Goal: Information Seeking & Learning: Learn about a topic

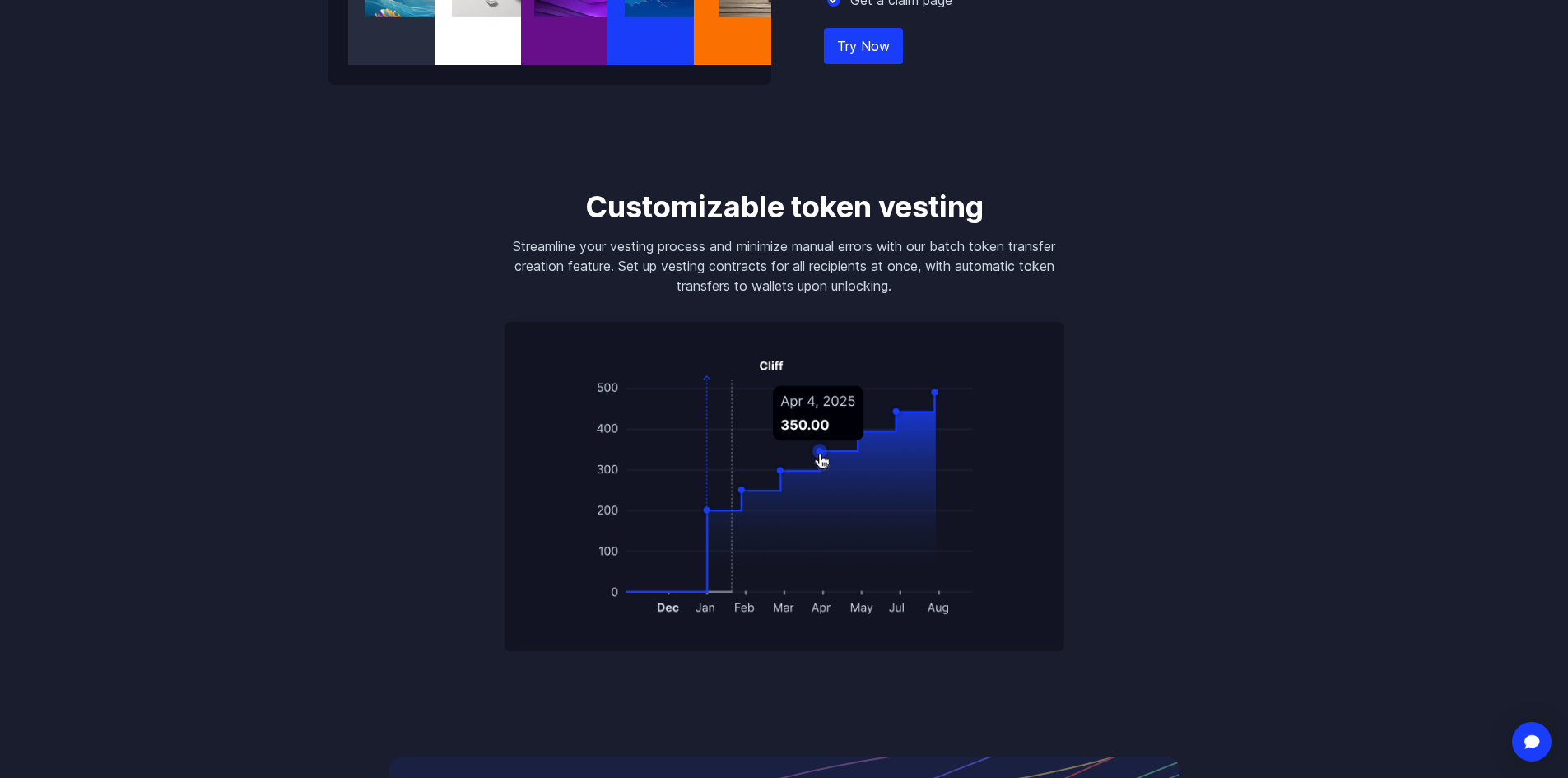
scroll to position [2304, 0]
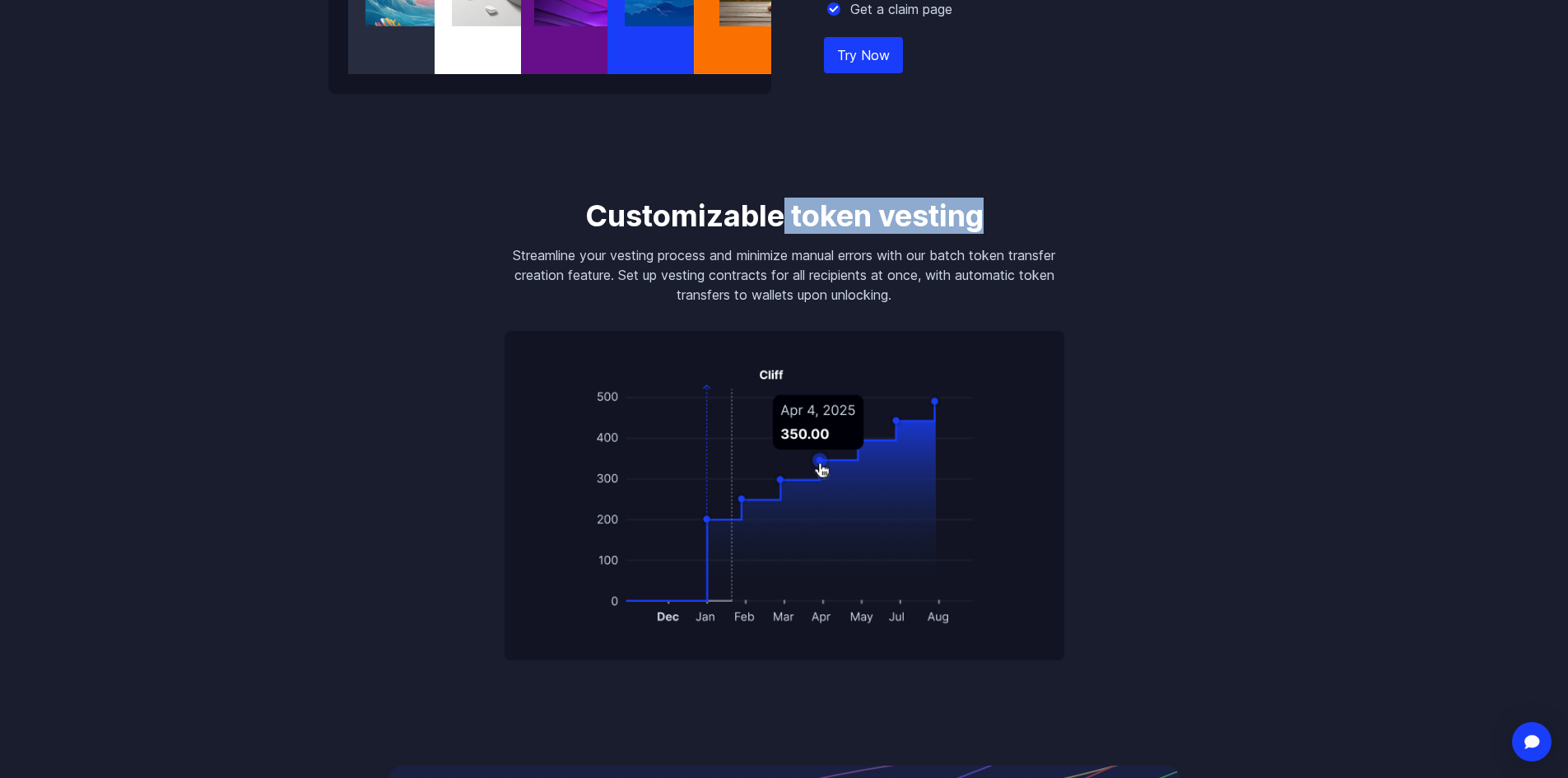
drag, startPoint x: 781, startPoint y: 212, endPoint x: 998, endPoint y: 209, distance: 217.0
click at [998, 209] on h3 "Customizable token vesting" at bounding box center [784, 216] width 560 height 33
click at [998, 209] on h3 "Customizable token vesting" at bounding box center [784, 216] width 560 height 33
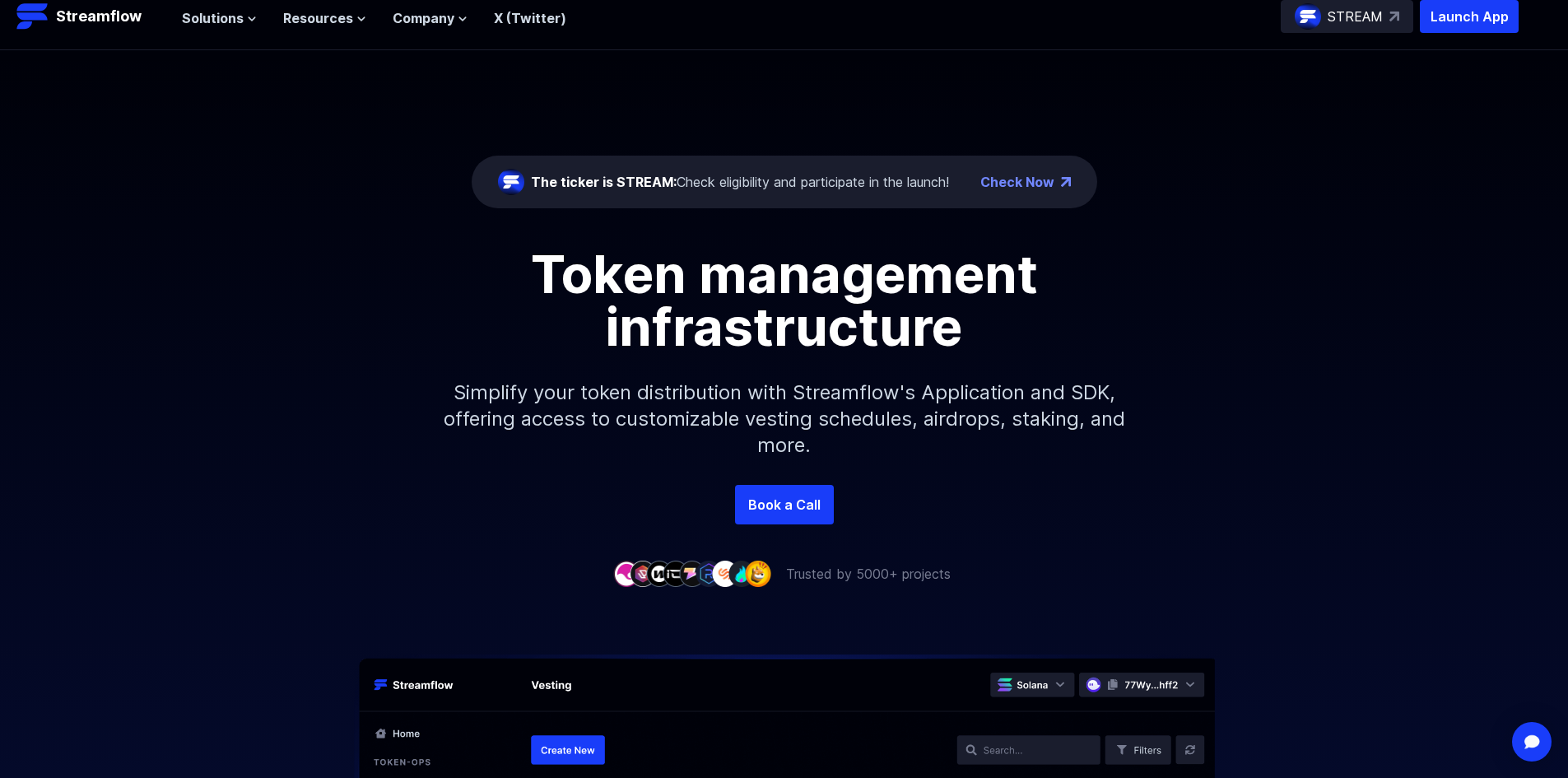
scroll to position [0, 0]
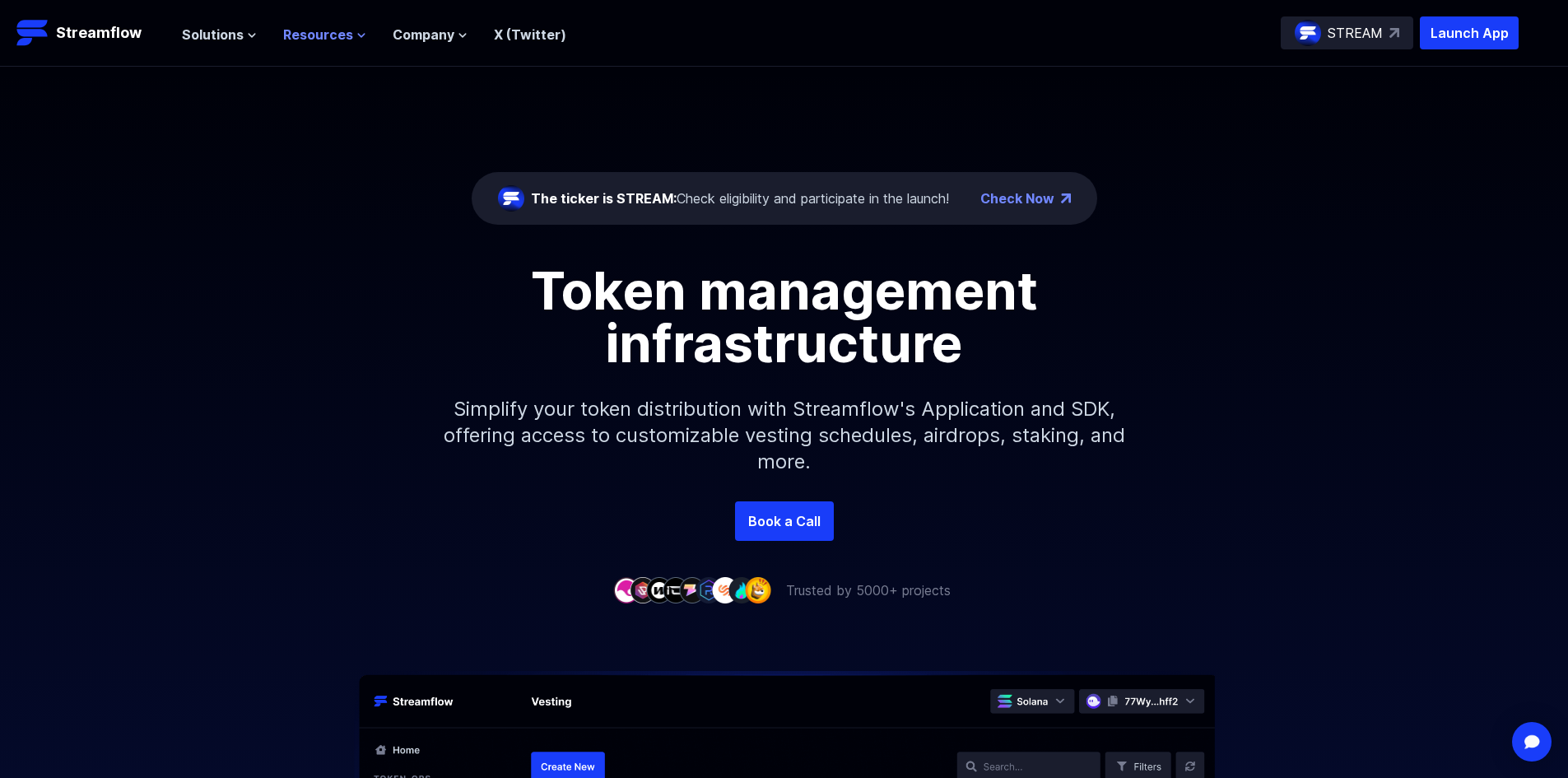
click at [344, 34] on span "Resources" at bounding box center [318, 34] width 70 height 20
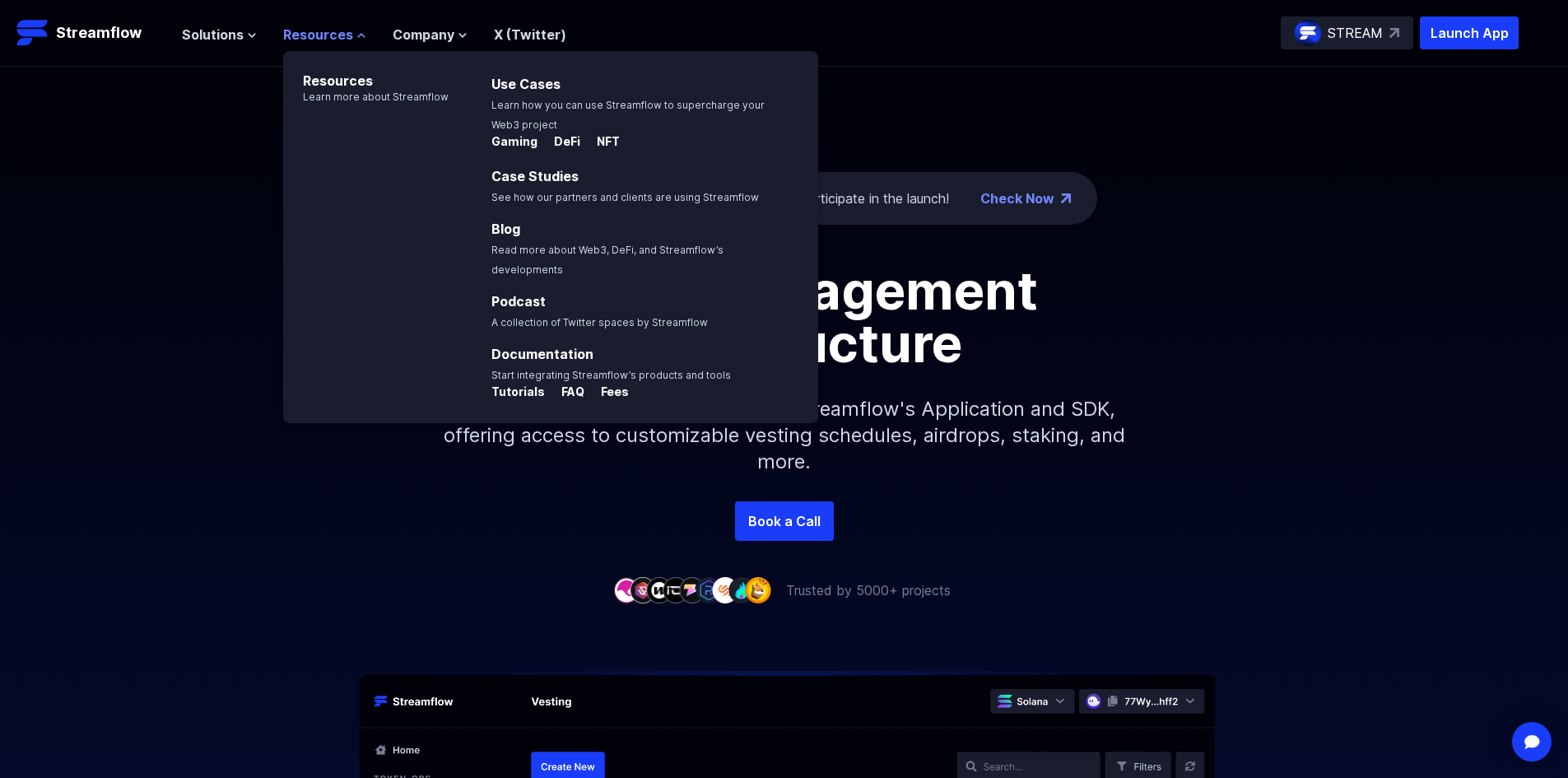
click at [317, 30] on span "Resources" at bounding box center [318, 34] width 70 height 20
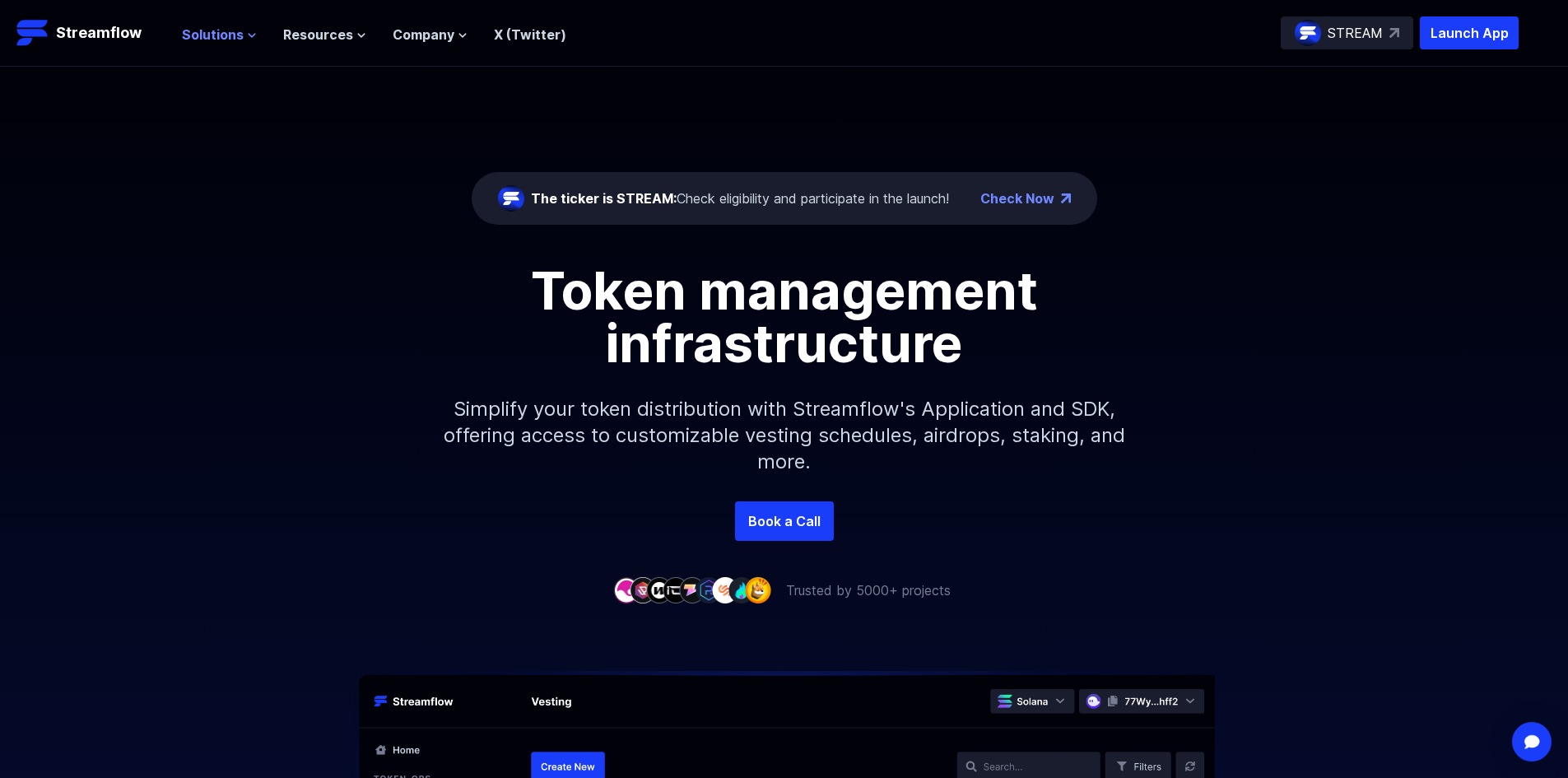
click at [219, 30] on span "Solutions" at bounding box center [212, 34] width 62 height 20
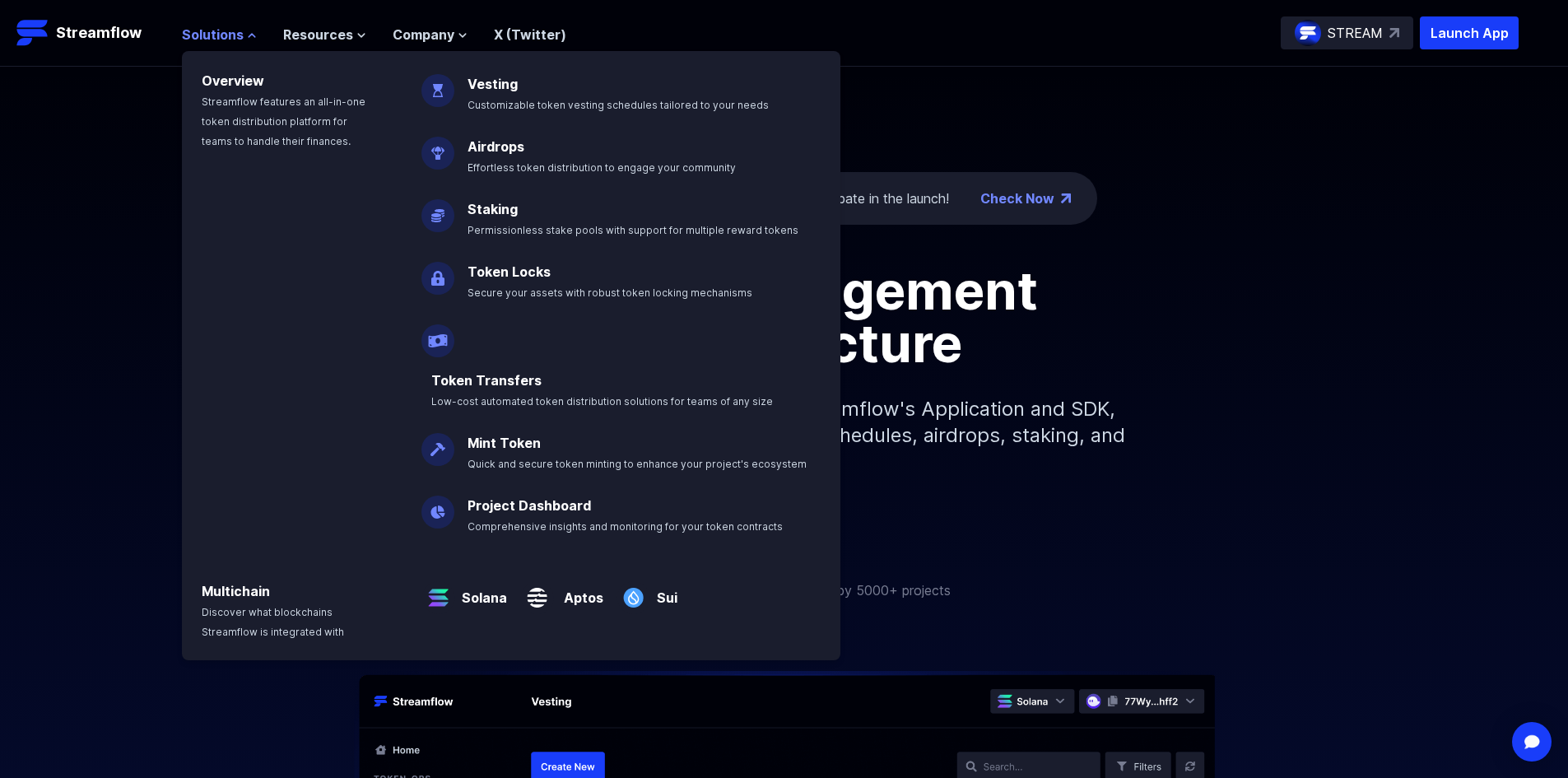
click at [230, 31] on span "Solutions" at bounding box center [212, 34] width 62 height 20
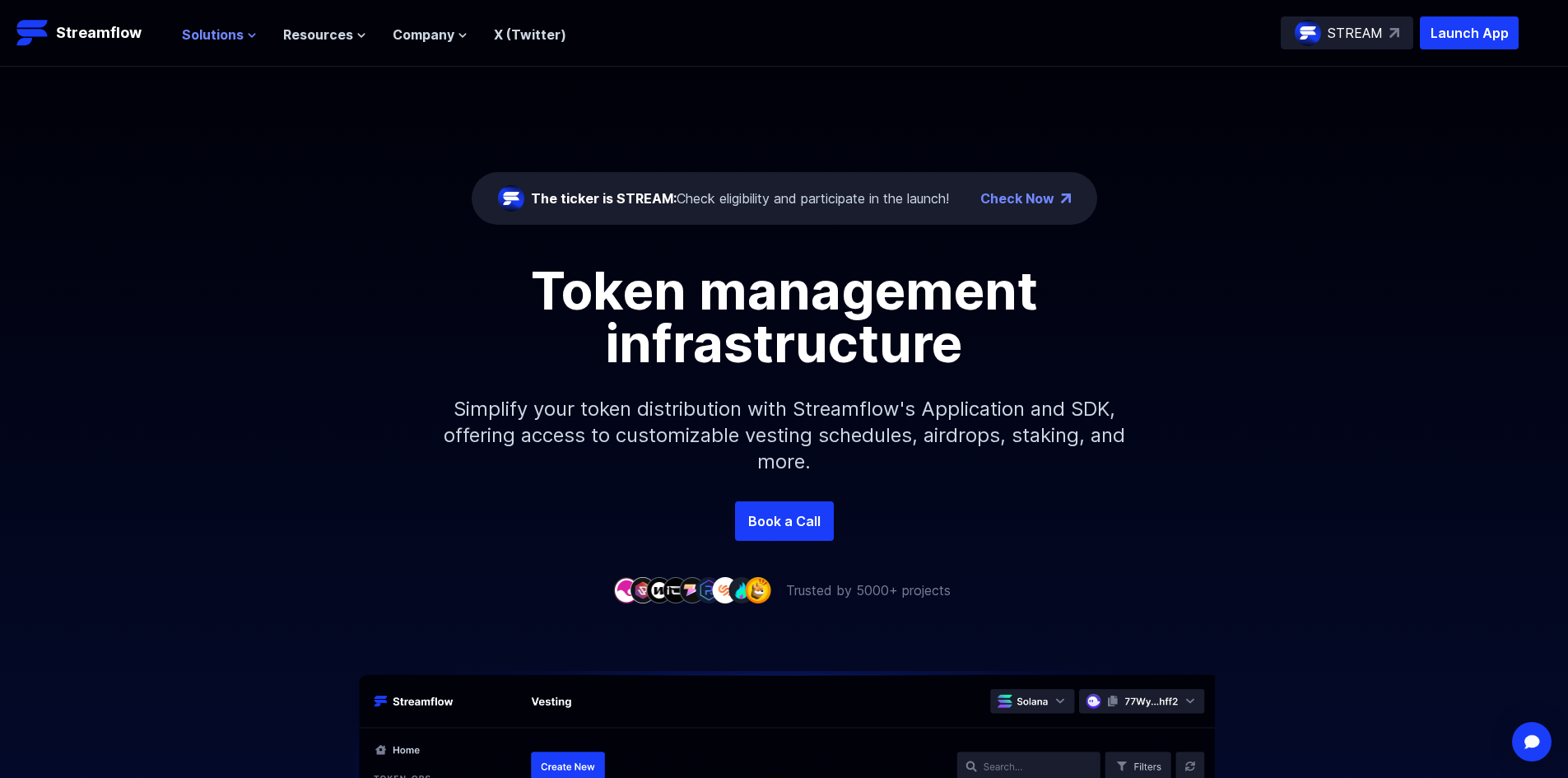
click at [230, 31] on span "Solutions" at bounding box center [212, 34] width 62 height 20
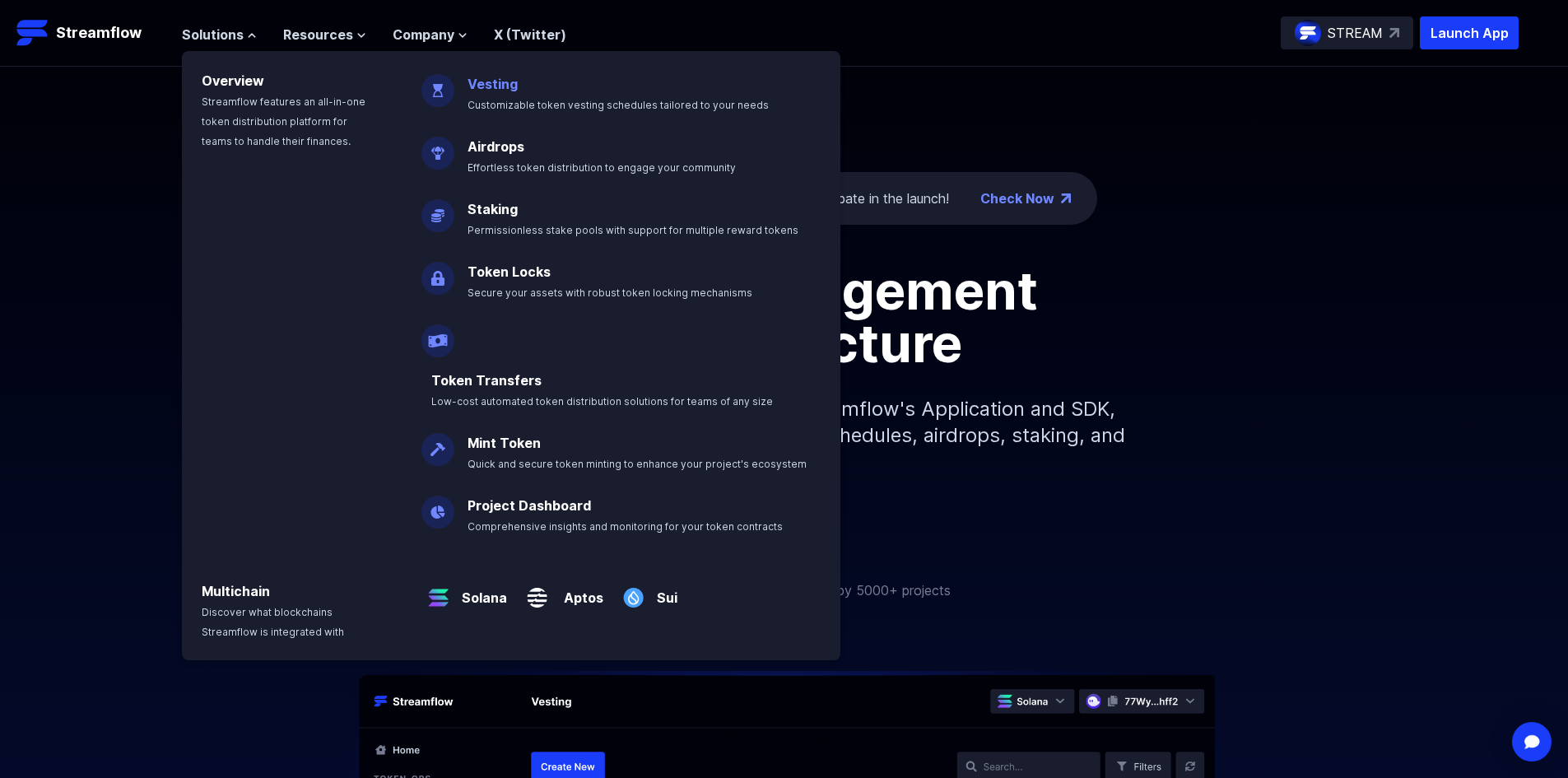
click at [499, 83] on link "Vesting" at bounding box center [493, 83] width 50 height 17
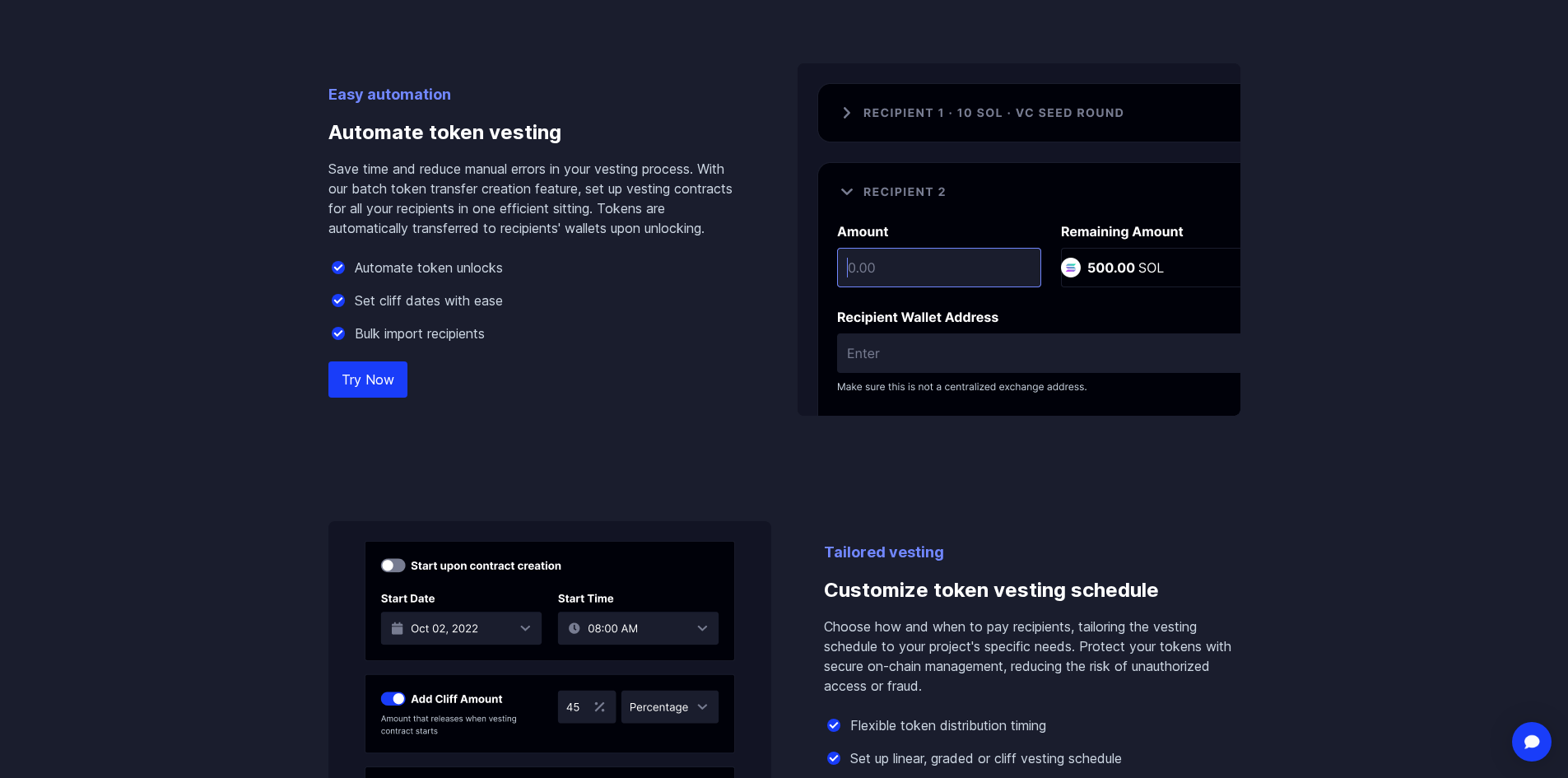
scroll to position [1070, 0]
